Goal: Find specific page/section: Find specific page/section

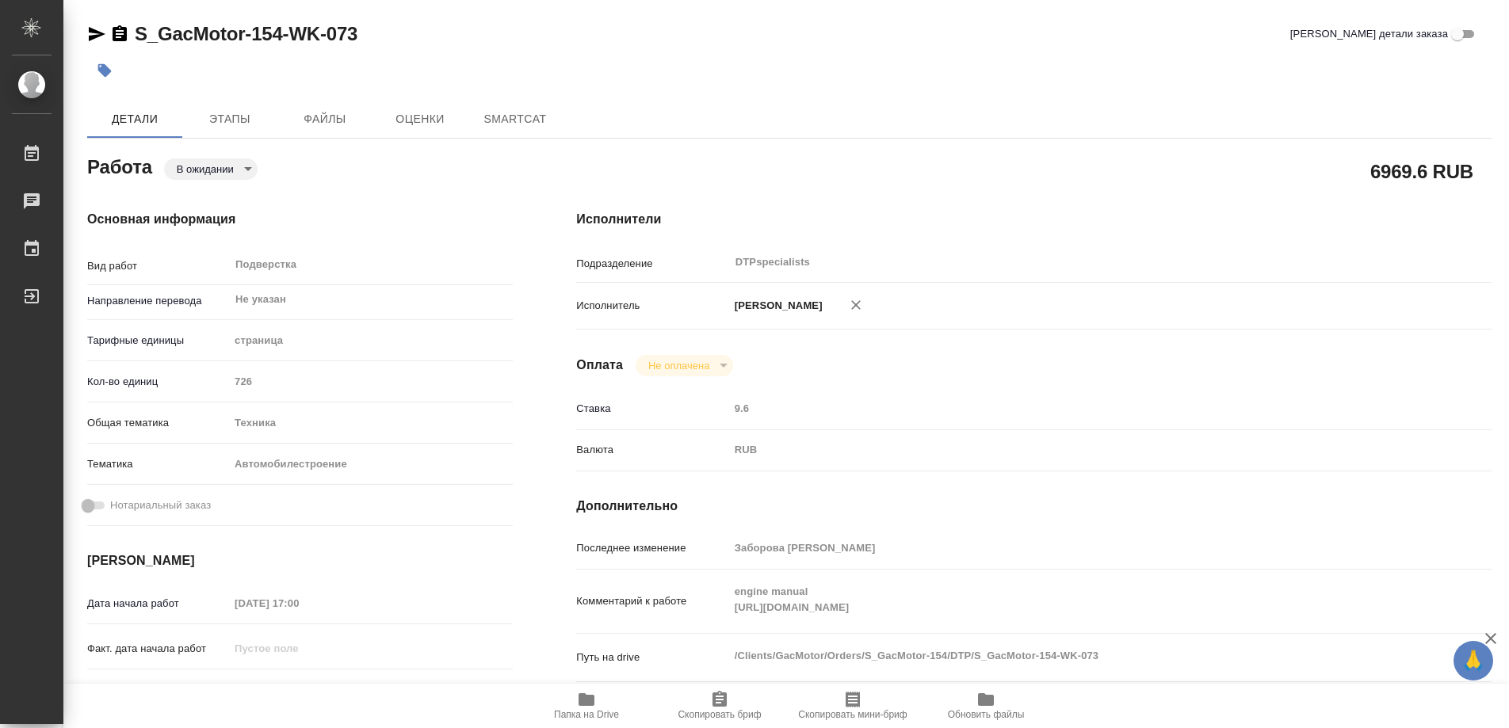
type textarea "x"
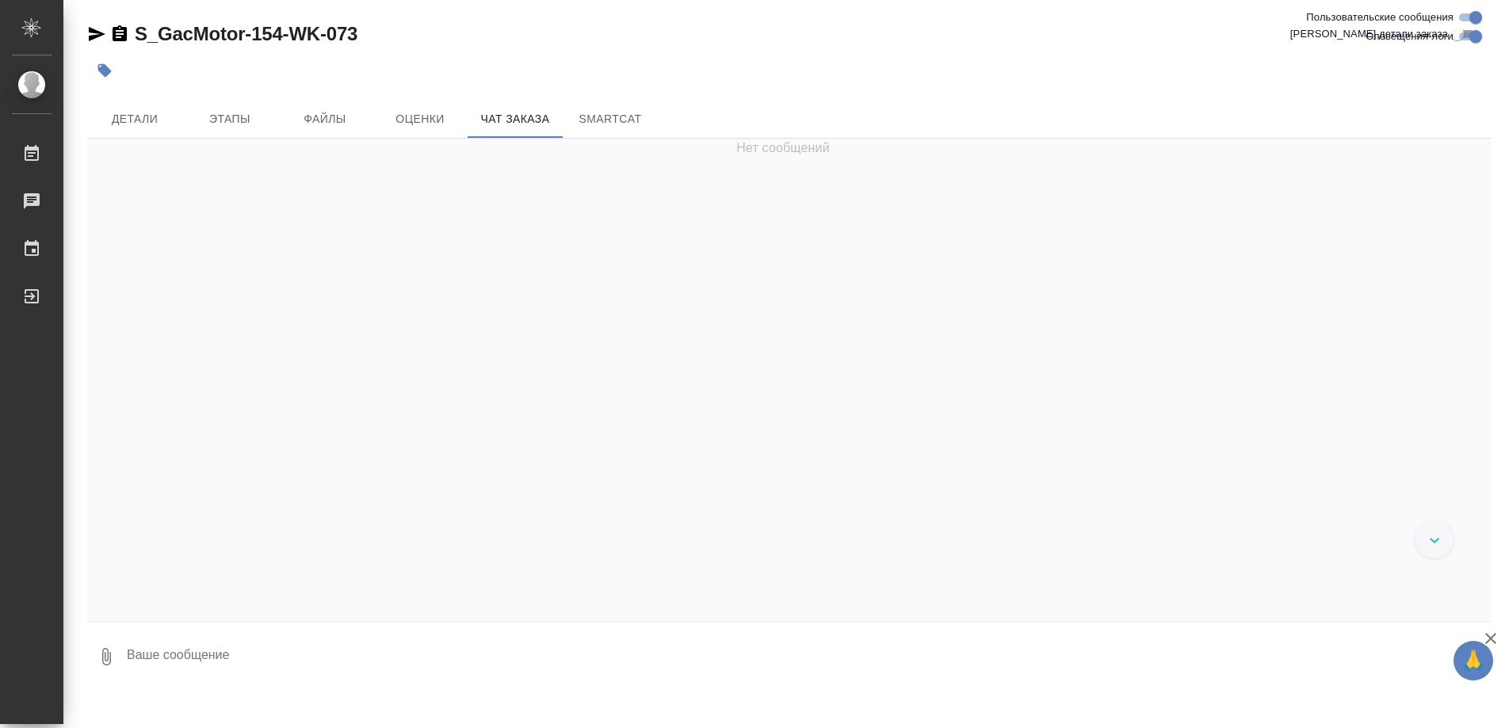
click at [131, 116] on span "Детали" at bounding box center [135, 119] width 76 height 20
click at [124, 121] on span "Детали" at bounding box center [135, 119] width 76 height 20
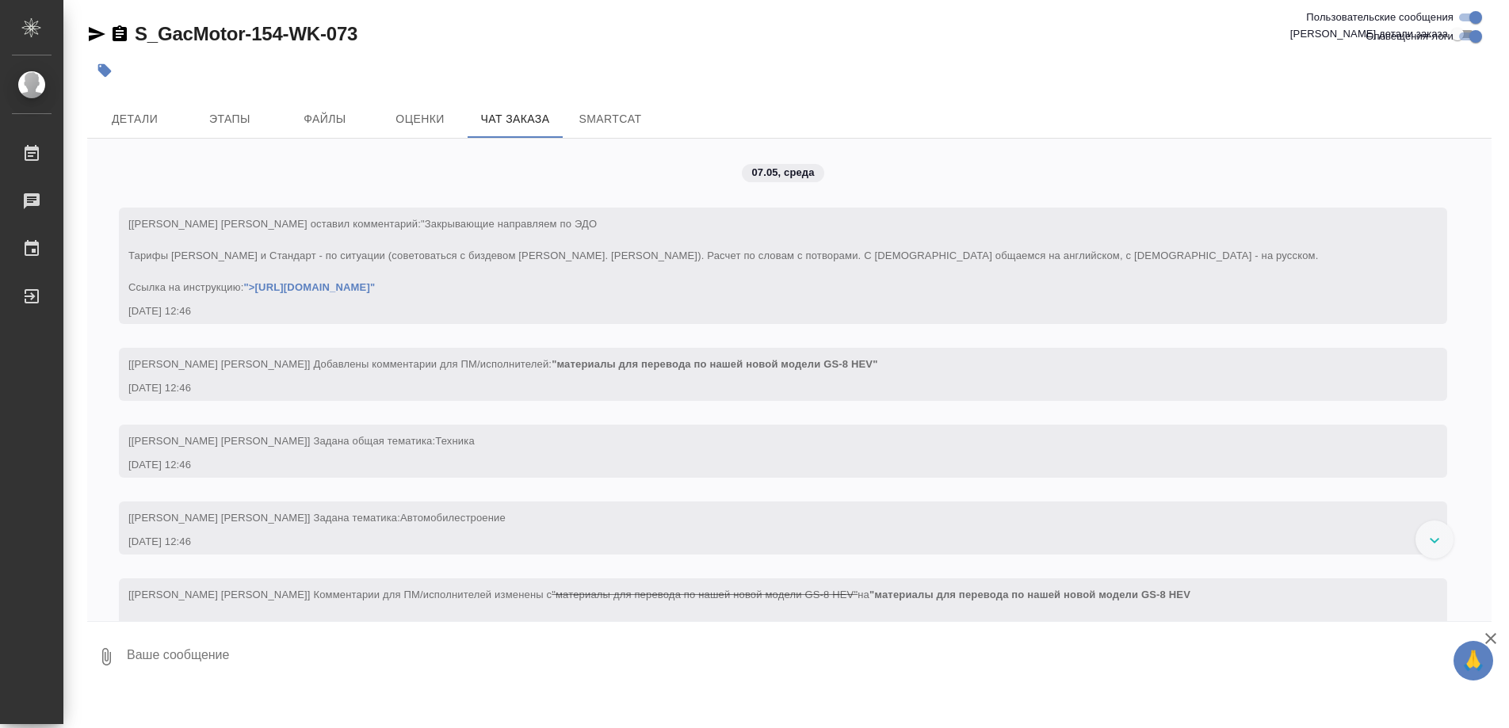
scroll to position [106934, 0]
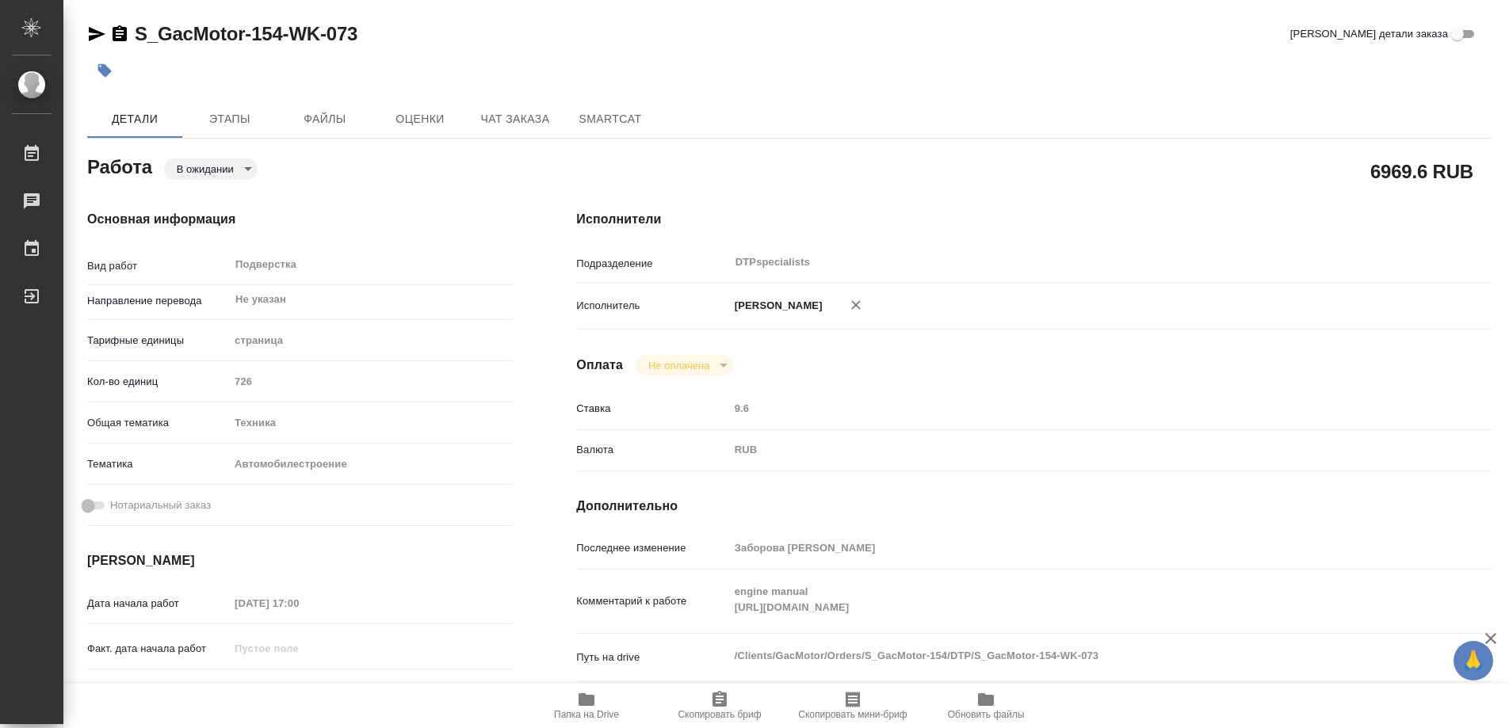
type textarea "x"
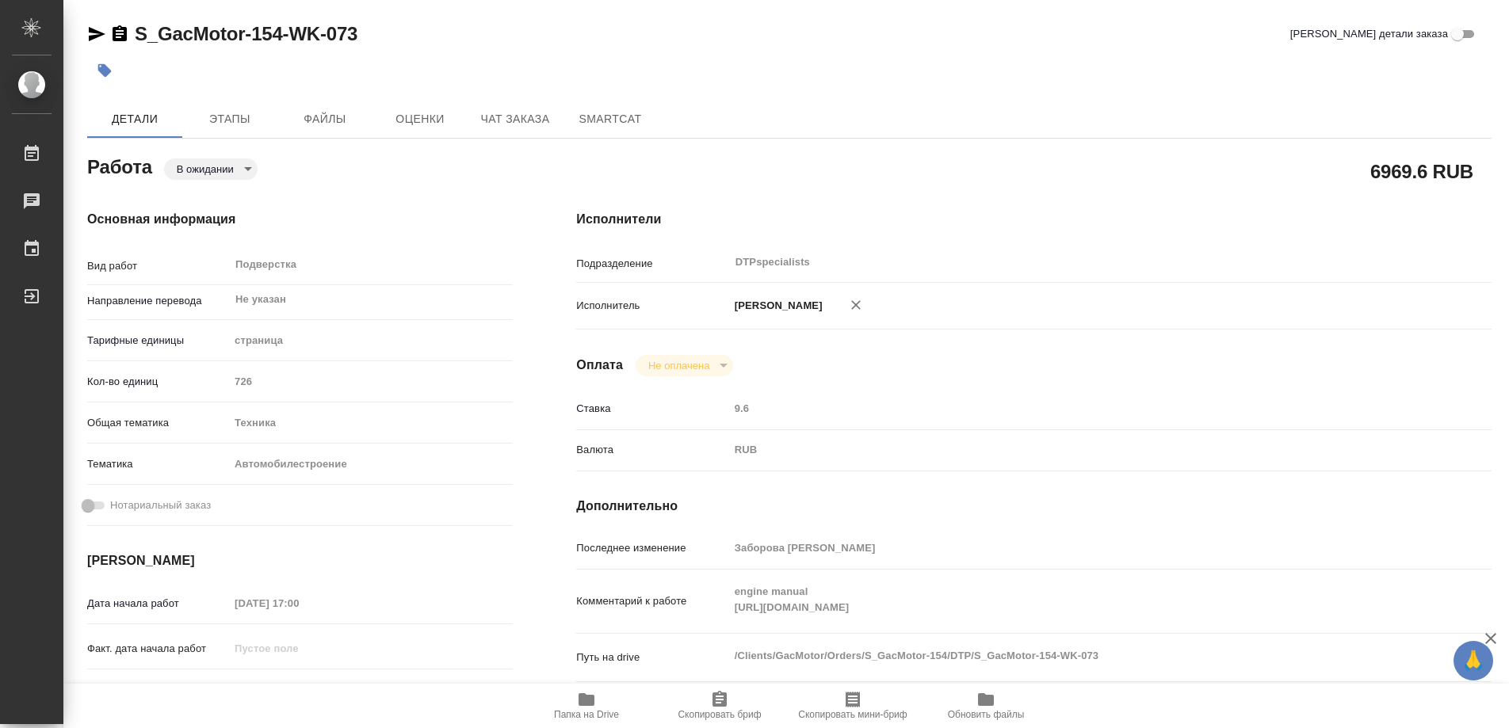
type textarea "x"
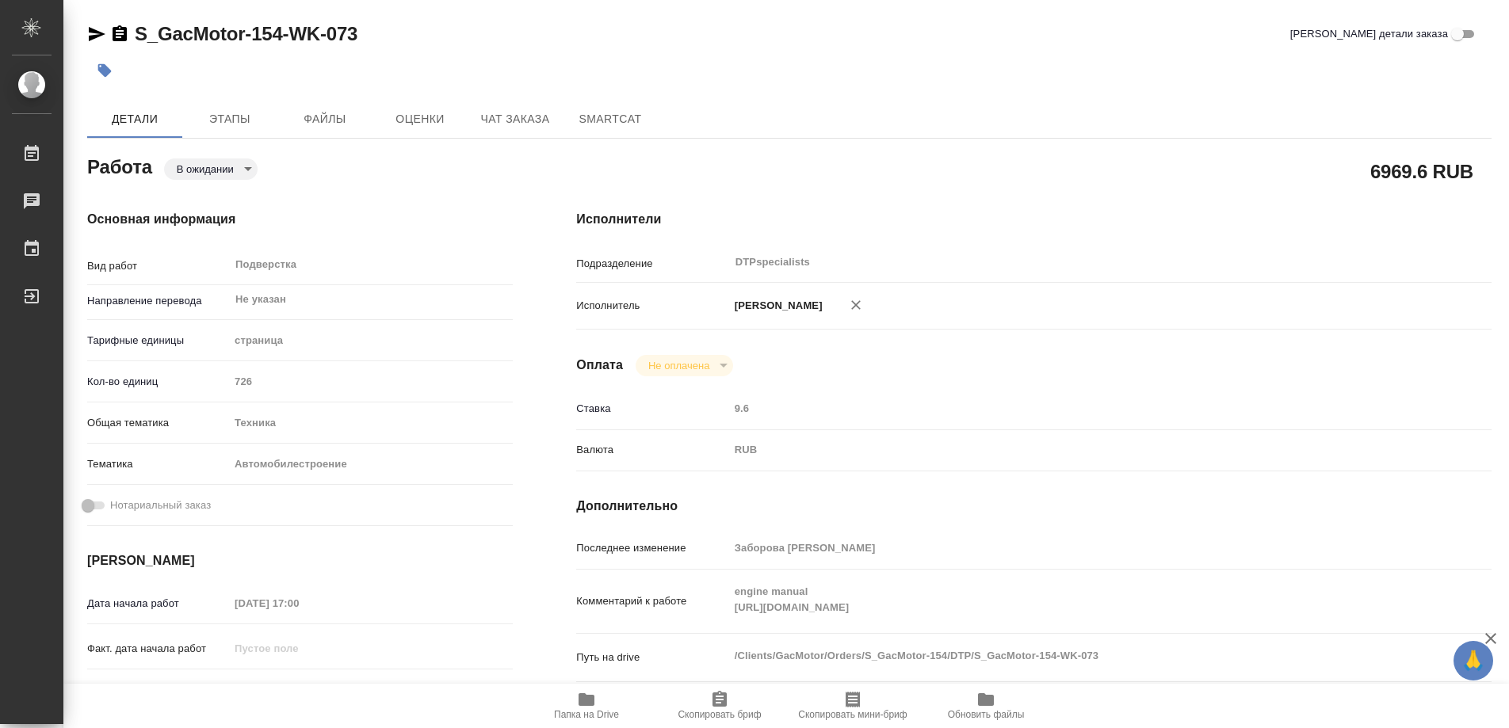
type textarea "x"
